Goal: Book appointment/travel/reservation

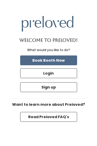
click at [66, 60] on button "Book Booth Now" at bounding box center [48, 61] width 57 height 10
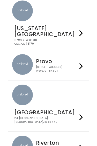
scroll to position [191, 0]
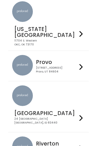
click at [77, 137] on div at bounding box center [80, 148] width 7 height 22
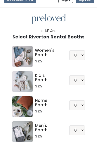
scroll to position [5, 0]
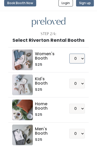
click at [80, 59] on select "0 1 2 3 4" at bounding box center [76, 59] width 15 height 10
select select "1"
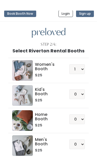
scroll to position [28, 0]
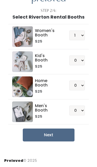
click at [65, 138] on button "Next" at bounding box center [49, 135] width 52 height 13
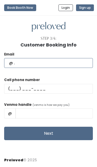
click at [67, 60] on input "text" at bounding box center [48, 63] width 89 height 10
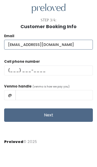
type input "Sheyennebarlow08@gmail.com"
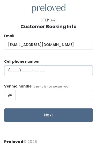
click at [20, 84] on input "text" at bounding box center [48, 89] width 89 height 10
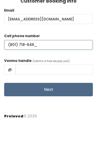
type input "(801) 718-6463"
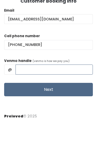
click at [67, 108] on input "text" at bounding box center [53, 113] width 77 height 10
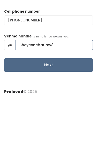
type input "Sheyennebarlow8"
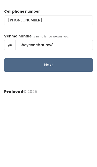
click at [63, 127] on button "Next" at bounding box center [48, 133] width 89 height 13
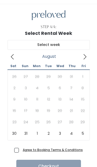
scroll to position [36, 0]
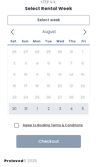
type input "[DATE] to [DATE]"
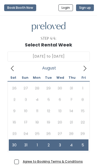
click at [21, 161] on span "Agree to Booking Terms & Conditions" at bounding box center [52, 161] width 62 height 5
click at [21, 161] on input "Agree to Booking Terms & Conditions" at bounding box center [22, 160] width 3 height 3
checkbox input "true"
